Goal: Information Seeking & Learning: Understand process/instructions

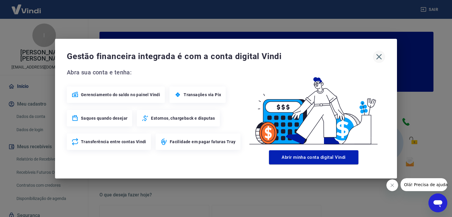
click at [380, 57] on icon "button" at bounding box center [380, 57] width 6 height 6
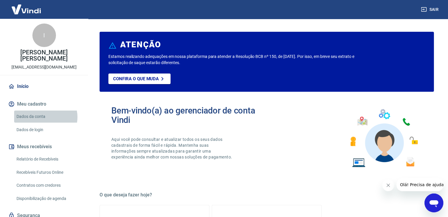
click at [44, 111] on link "Dados da conta" at bounding box center [47, 117] width 67 height 12
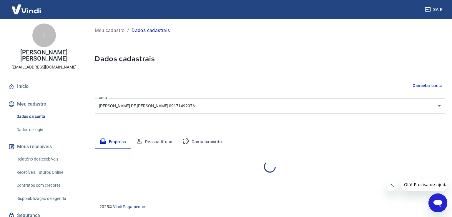
select select "PR"
select select "business"
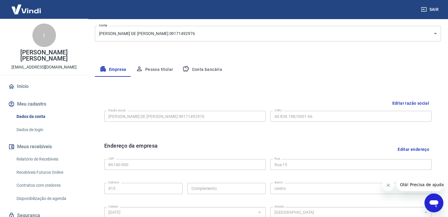
scroll to position [88, 0]
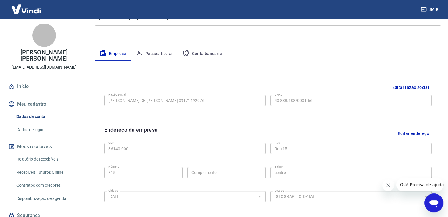
click at [191, 54] on button "Conta bancária" at bounding box center [202, 54] width 49 height 14
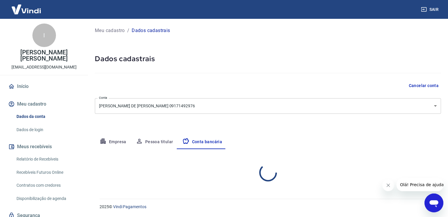
scroll to position [0, 0]
select select "1"
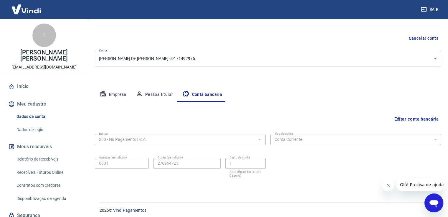
scroll to position [51, 0]
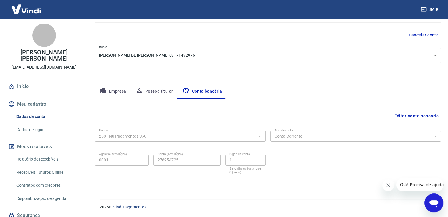
click at [39, 125] on link "Dados de login" at bounding box center [47, 130] width 67 height 12
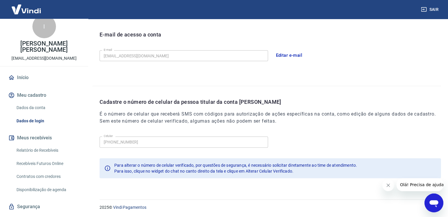
scroll to position [16, 0]
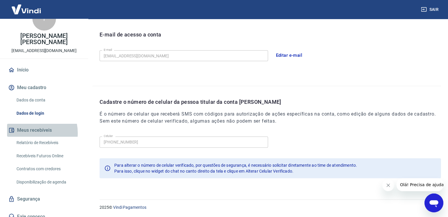
click at [29, 127] on button "Meus recebíveis" at bounding box center [44, 130] width 74 height 13
click at [50, 138] on link "Relatório de Recebíveis" at bounding box center [47, 143] width 67 height 12
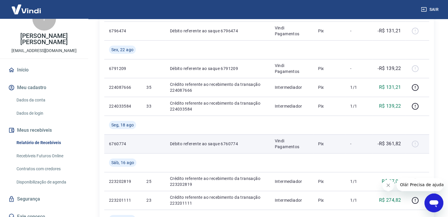
scroll to position [177, 0]
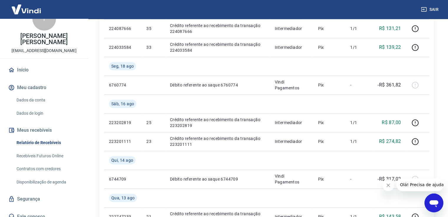
click at [387, 186] on icon "Fechar mensagem da empresa" at bounding box center [388, 185] width 5 height 5
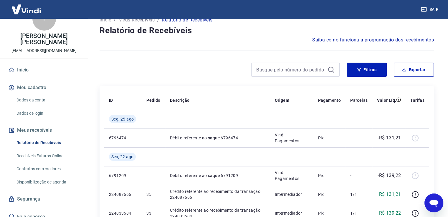
scroll to position [0, 0]
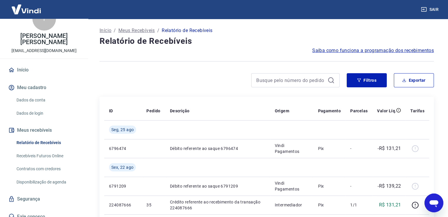
click at [57, 150] on link "Recebíveis Futuros Online" at bounding box center [47, 156] width 67 height 12
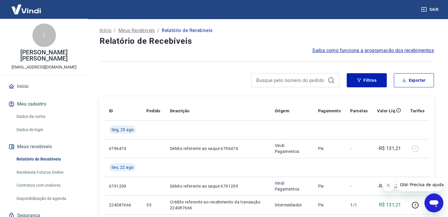
click at [334, 53] on span "Saiba como funciona a programação dos recebimentos" at bounding box center [373, 50] width 122 height 7
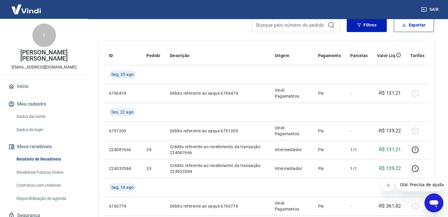
scroll to position [59, 0]
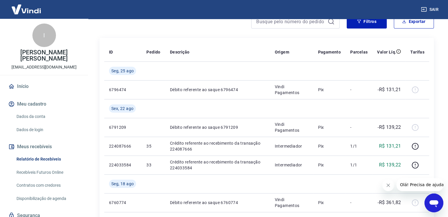
click at [41, 167] on link "Recebíveis Futuros Online" at bounding box center [47, 173] width 67 height 12
